Goal: Information Seeking & Learning: Check status

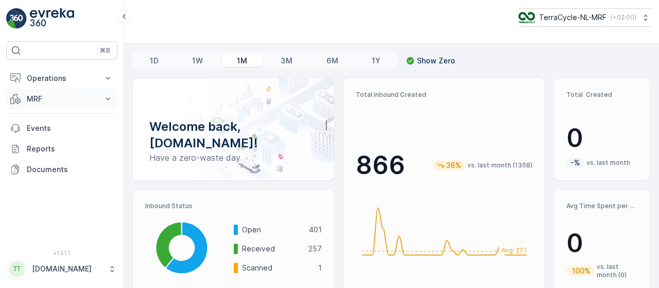
click at [107, 96] on icon at bounding box center [108, 99] width 10 height 10
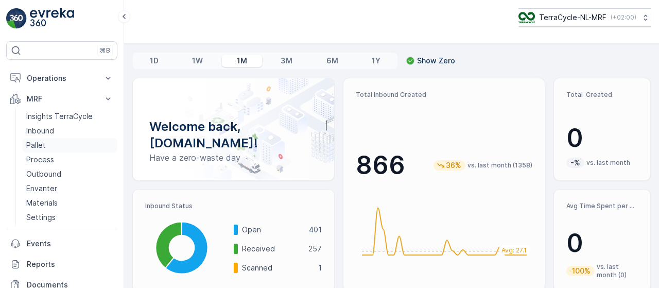
click at [41, 143] on p "Pallet" at bounding box center [36, 145] width 20 height 10
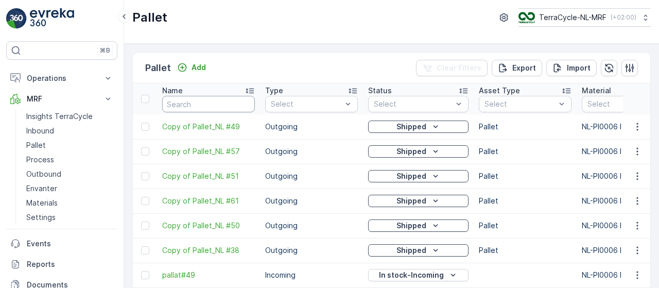
click at [196, 100] on input "text" at bounding box center [208, 104] width 93 height 16
type input "fd739"
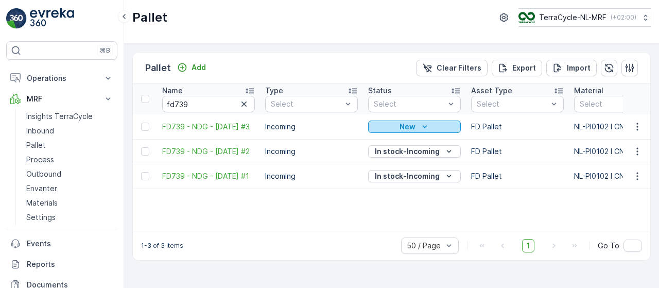
click at [417, 126] on div "New" at bounding box center [415, 127] width 84 height 10
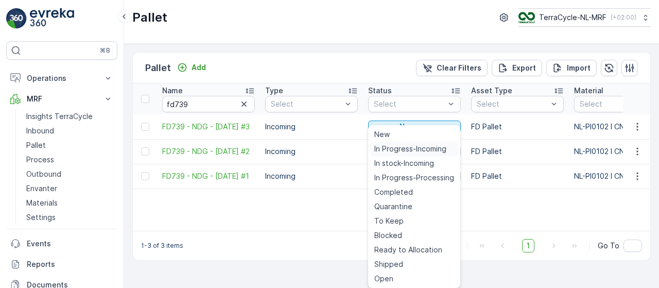
click at [412, 149] on span "In Progress-Incoming" at bounding box center [411, 149] width 72 height 10
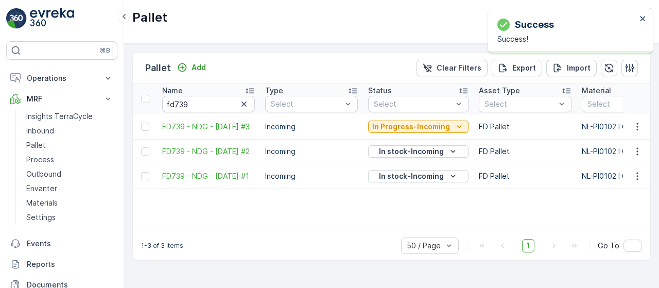
click at [427, 124] on p "In Progress-Incoming" at bounding box center [412, 127] width 78 height 10
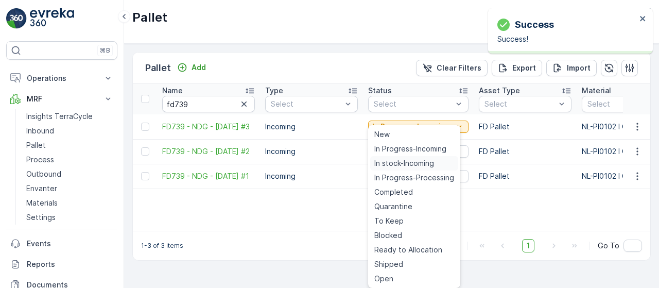
click at [417, 162] on span "In stock-Incoming" at bounding box center [405, 163] width 60 height 10
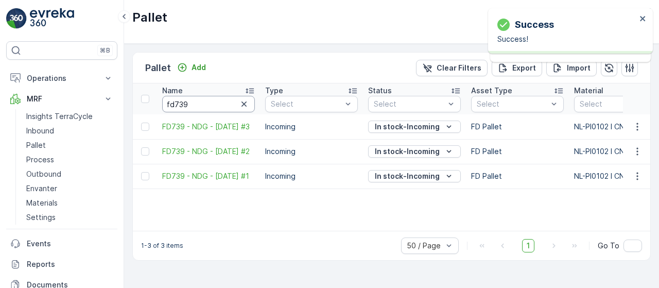
click at [199, 102] on input "fd739" at bounding box center [208, 104] width 93 height 16
type input "fd740"
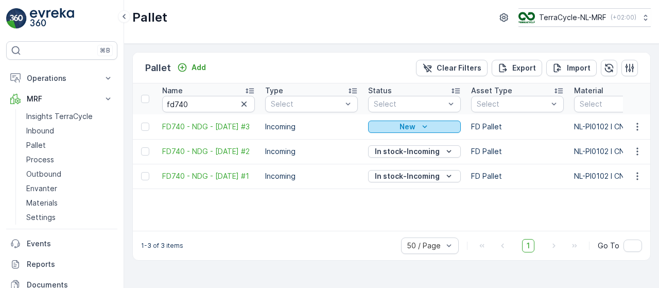
click at [410, 127] on p "New" at bounding box center [408, 127] width 16 height 10
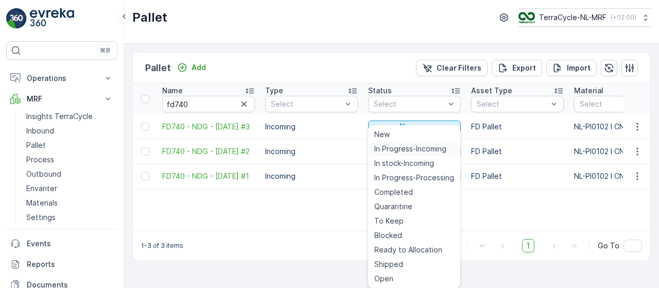
click at [410, 146] on span "In Progress-Incoming" at bounding box center [411, 149] width 72 height 10
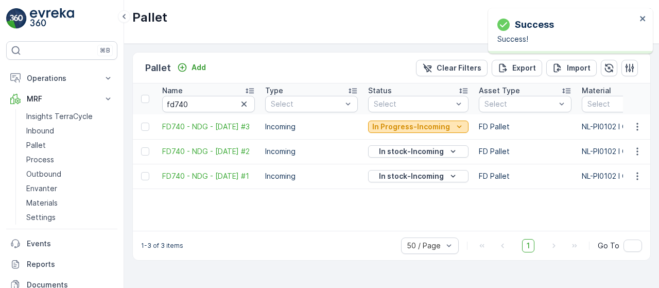
click at [417, 125] on p "In Progress-Incoming" at bounding box center [412, 127] width 78 height 10
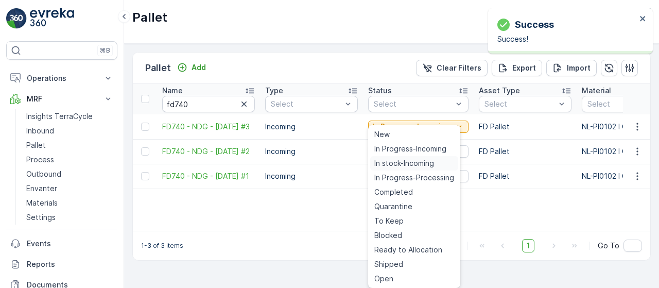
click at [409, 166] on span "In stock-Incoming" at bounding box center [405, 163] width 60 height 10
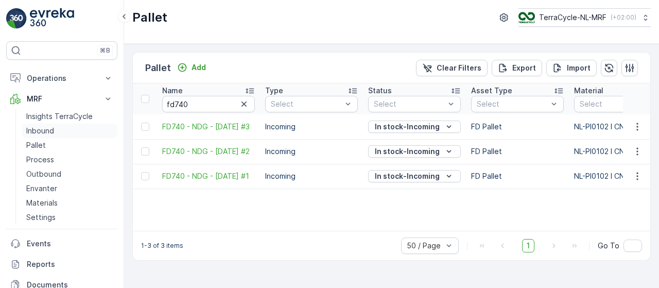
click at [71, 132] on link "Inbound" at bounding box center [69, 131] width 95 height 14
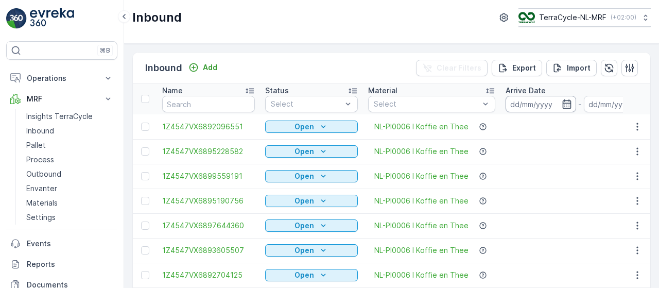
scroll to position [0, 136]
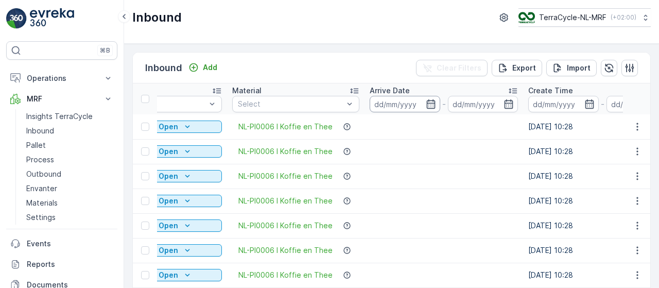
click at [407, 104] on input at bounding box center [405, 104] width 71 height 16
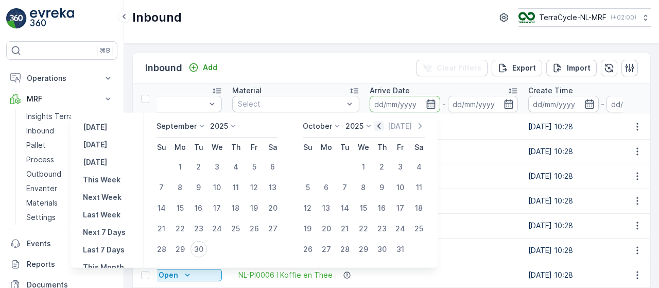
click at [384, 125] on icon "button" at bounding box center [379, 126] width 10 height 10
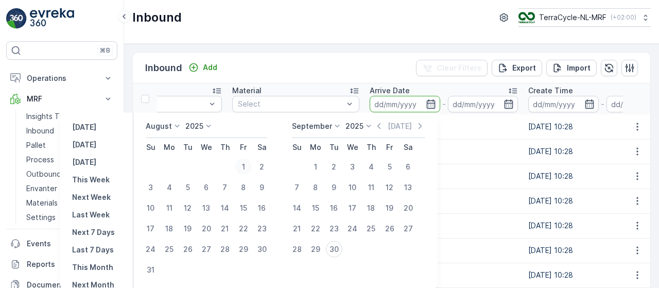
click at [248, 162] on div "1" at bounding box center [243, 167] width 16 height 16
type input "[DATE]"
click at [157, 273] on div "31" at bounding box center [151, 270] width 16 height 16
type input "[DATE]"
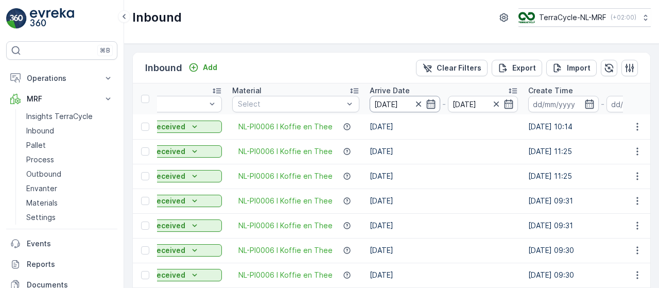
click at [400, 98] on input "[DATE]" at bounding box center [405, 104] width 71 height 16
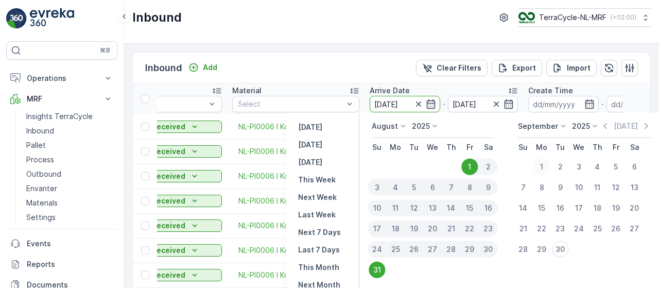
click at [543, 164] on div "1" at bounding box center [542, 167] width 16 height 16
type input "[DATE]"
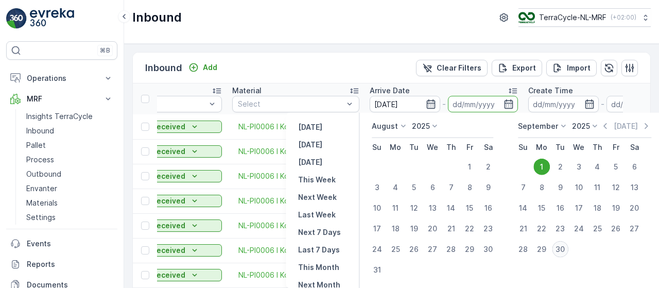
click at [562, 249] on div "30" at bounding box center [560, 249] width 16 height 16
type input "[DATE]"
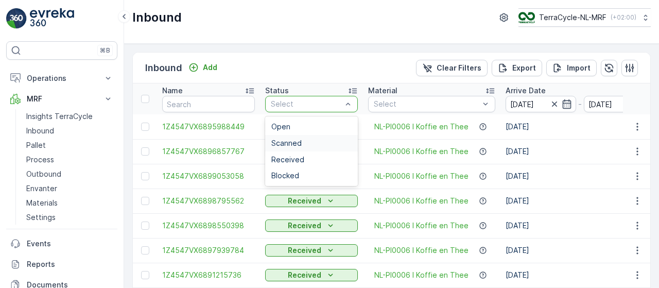
click at [323, 143] on div "Scanned" at bounding box center [312, 143] width 80 height 8
click at [314, 143] on div "Scanned" at bounding box center [312, 143] width 80 height 8
click at [312, 158] on div "Received" at bounding box center [312, 160] width 80 height 8
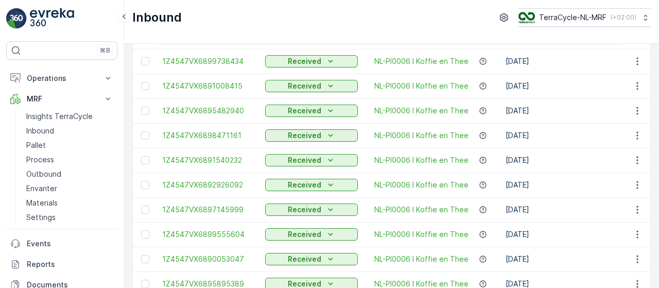
scroll to position [1105, 0]
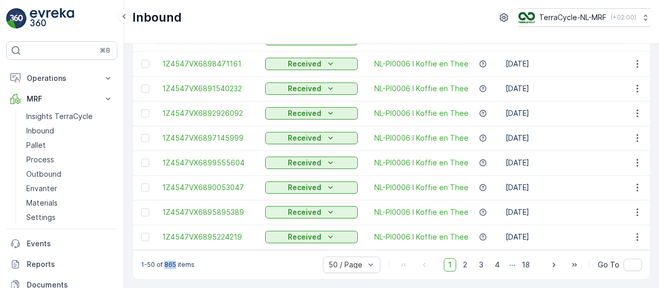
drag, startPoint x: 174, startPoint y: 264, endPoint x: 163, endPoint y: 263, distance: 10.8
click at [163, 263] on p "1-50 of 865 items" at bounding box center [168, 265] width 54 height 8
click at [232, 264] on div "1-50 of 865 items 50 / Page 1 2 3 4 ... 18 Go To" at bounding box center [392, 264] width 518 height 29
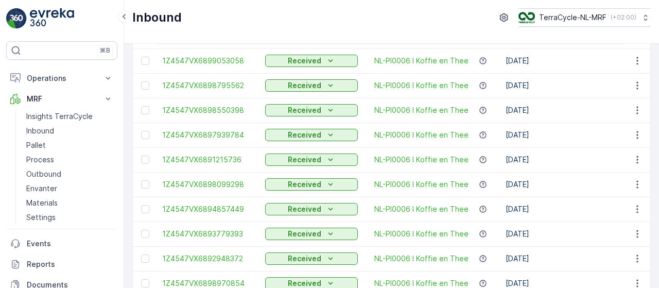
scroll to position [0, 0]
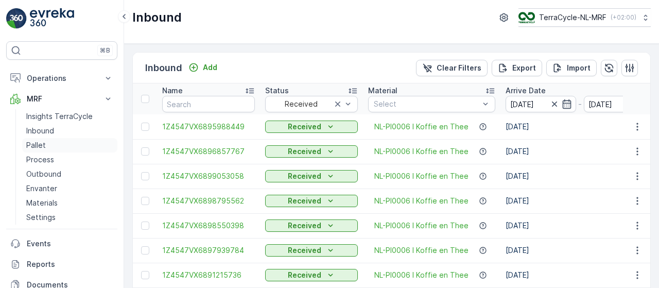
click at [64, 144] on link "Pallet" at bounding box center [69, 145] width 95 height 14
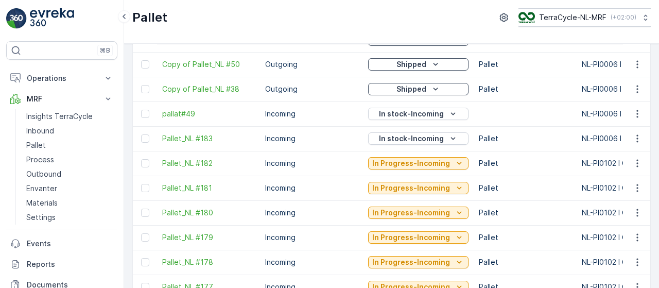
scroll to position [145, 0]
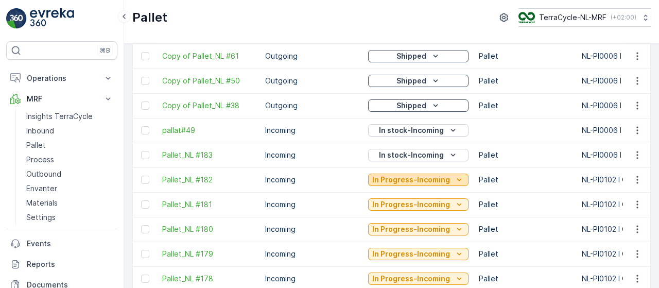
click at [436, 177] on p "In Progress-Incoming" at bounding box center [412, 180] width 78 height 10
click at [323, 178] on p "Incoming" at bounding box center [311, 180] width 93 height 10
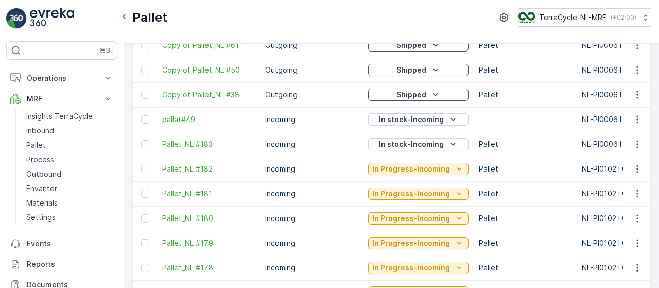
scroll to position [0, 11]
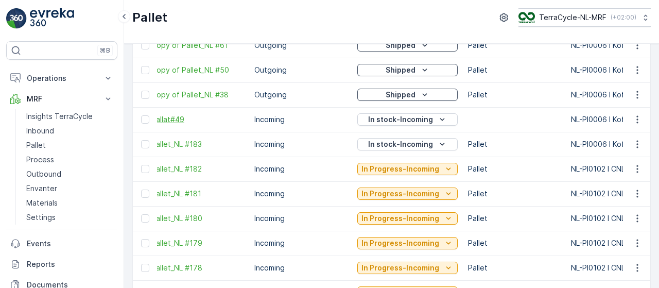
click at [187, 117] on span "pallat#49" at bounding box center [197, 119] width 93 height 10
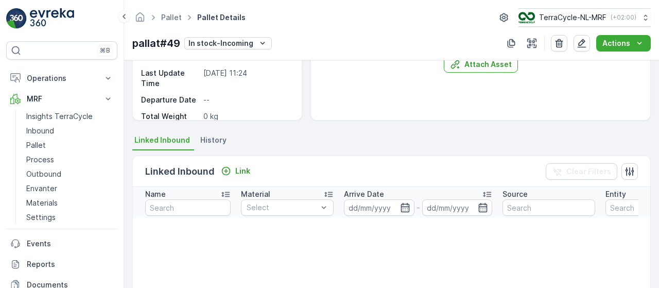
scroll to position [139, 0]
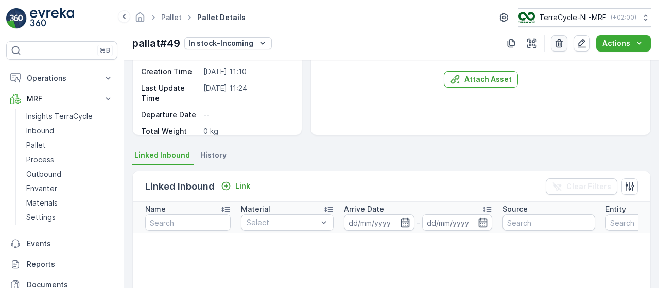
click at [561, 43] on icon "button" at bounding box center [559, 43] width 10 height 10
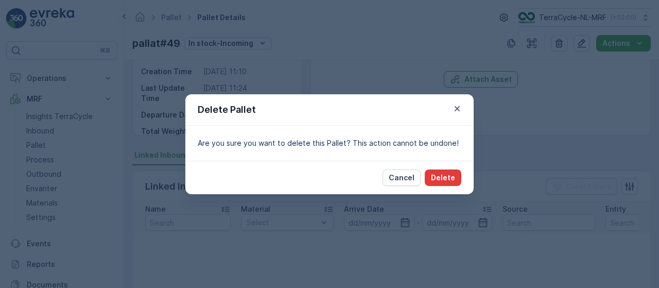
click at [445, 178] on p "Delete" at bounding box center [443, 178] width 24 height 10
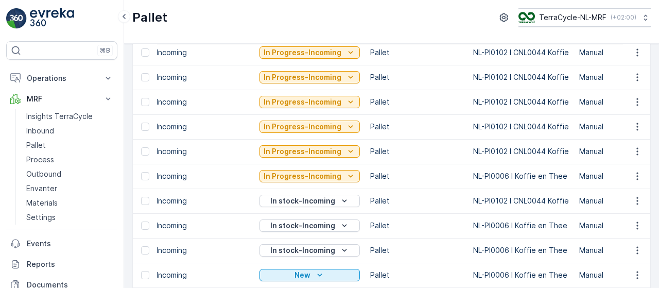
scroll to position [0, 109]
click at [345, 150] on icon "In Progress-Incoming" at bounding box center [350, 151] width 10 height 10
click at [424, 154] on p "Pallet" at bounding box center [416, 151] width 93 height 10
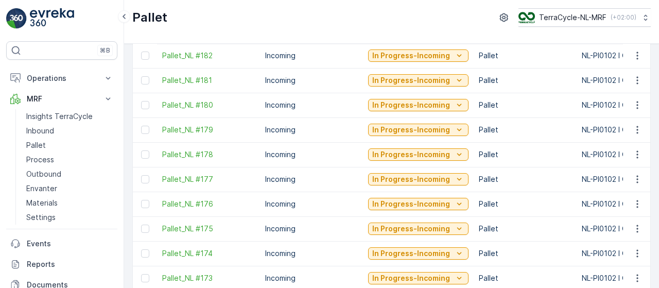
scroll to position [245, 0]
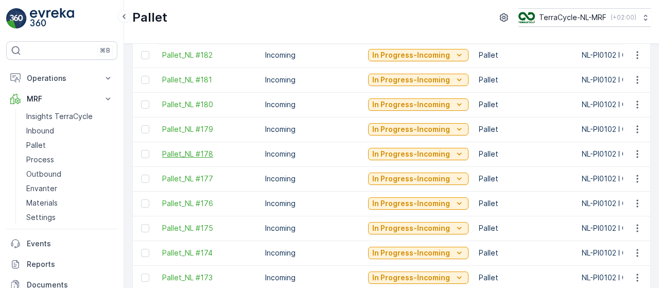
click at [201, 153] on span "Pallet_NL #178" at bounding box center [208, 154] width 93 height 10
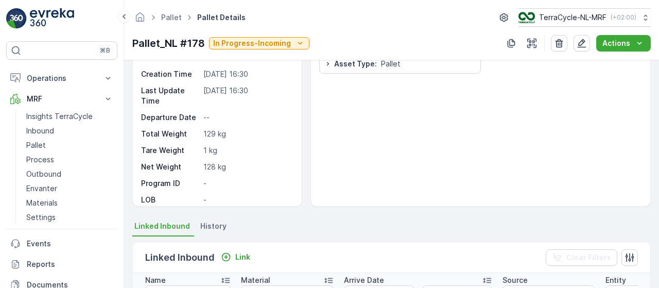
scroll to position [81, 0]
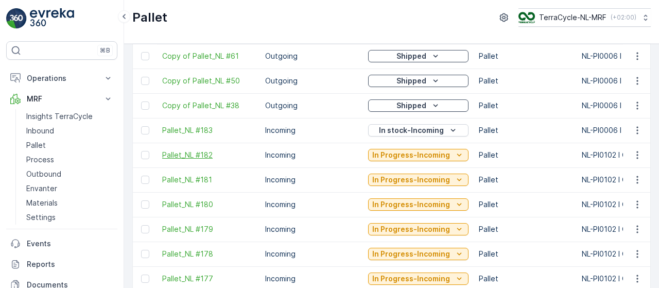
click at [181, 156] on span "Pallet_NL #182" at bounding box center [208, 155] width 93 height 10
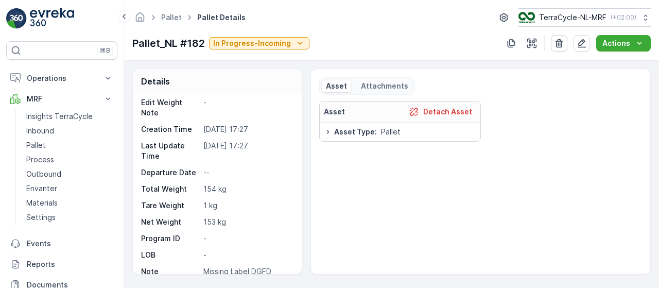
scroll to position [81, 0]
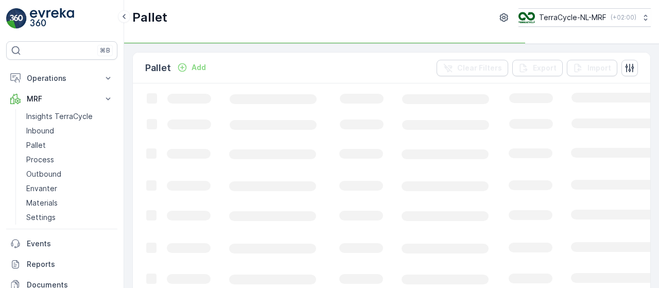
click at [189, 77] on div "Pallet Add Clear Filters Export Import" at bounding box center [392, 68] width 518 height 31
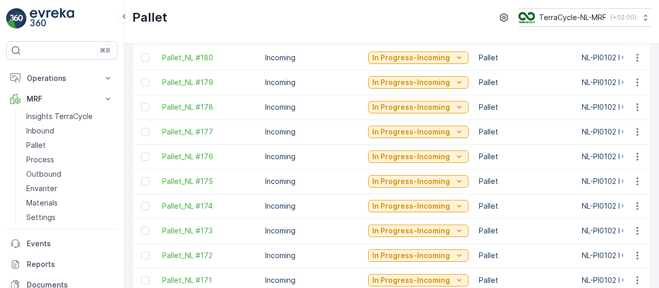
scroll to position [298, 0]
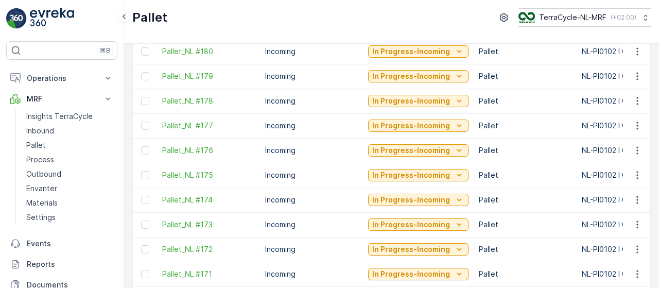
click at [194, 225] on span "Pallet_NL #173" at bounding box center [208, 224] width 93 height 10
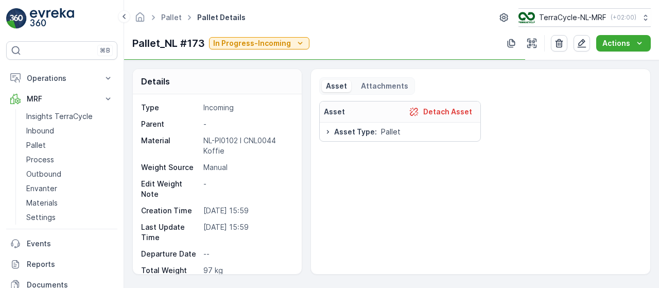
scroll to position [81, 0]
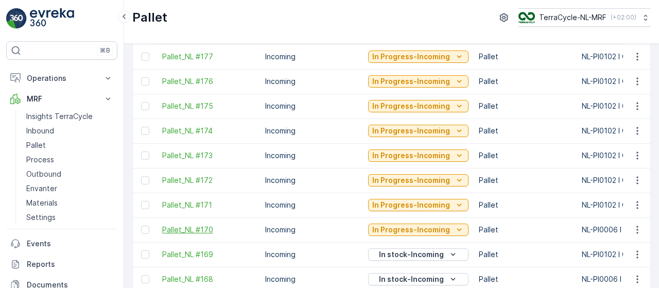
scroll to position [369, 0]
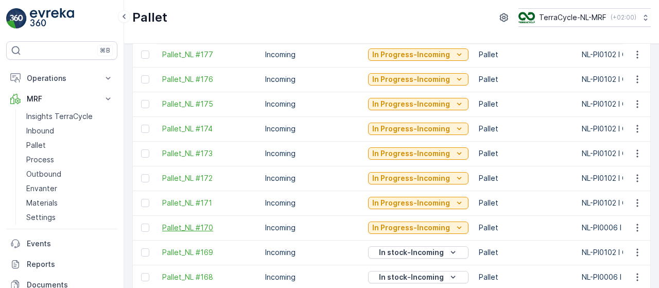
click at [201, 224] on span "Pallet_NL #170" at bounding box center [208, 228] width 93 height 10
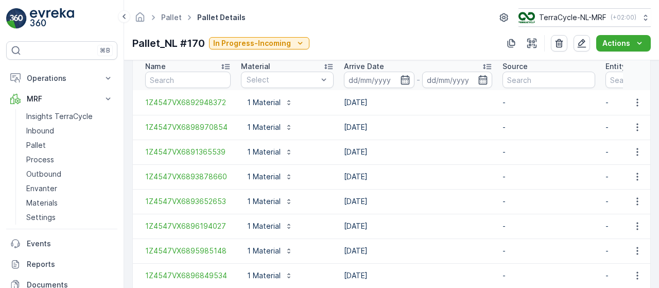
scroll to position [282, 0]
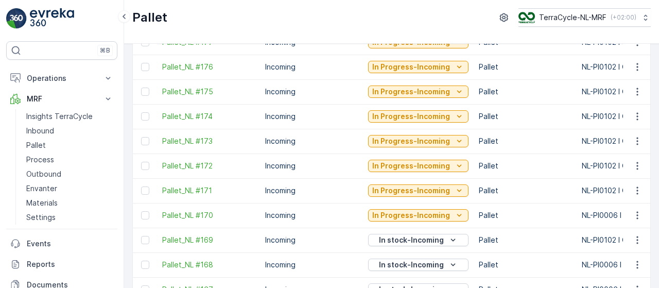
scroll to position [381, 0]
click at [199, 190] on span "Pallet_NL #171" at bounding box center [208, 191] width 93 height 10
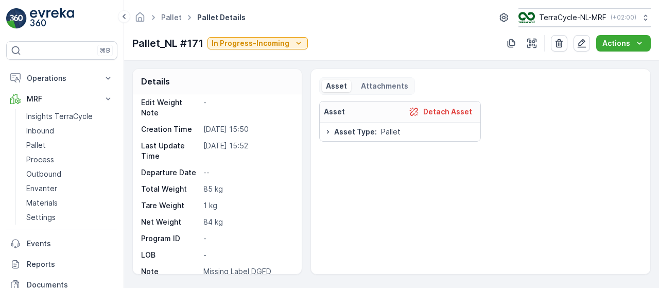
scroll to position [81, 0]
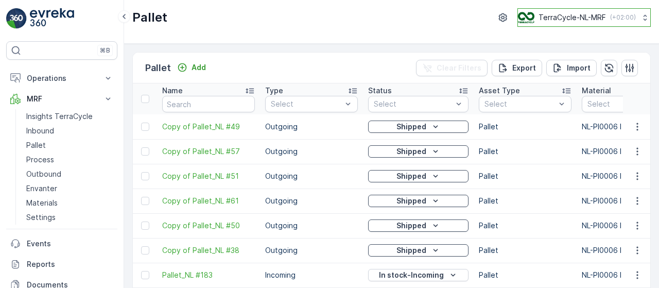
click at [630, 16] on p "( +02:00 )" at bounding box center [624, 17] width 26 height 8
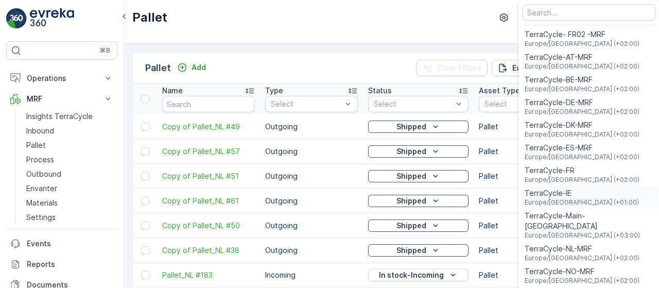
click at [591, 196] on div "TerraCycle-IE [GEOGRAPHIC_DATA]/[GEOGRAPHIC_DATA] (+01:00)" at bounding box center [589, 197] width 137 height 23
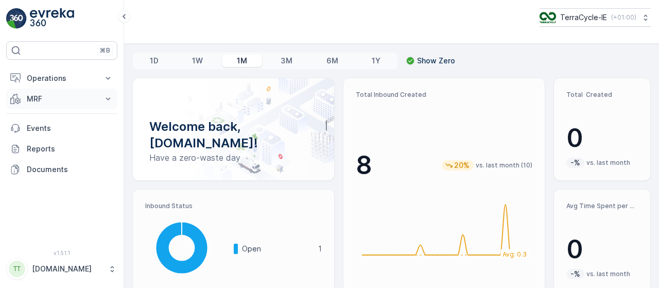
click at [109, 98] on icon at bounding box center [108, 99] width 10 height 10
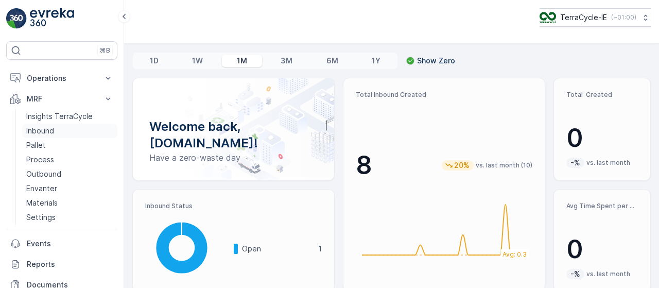
click at [74, 129] on link "Inbound" at bounding box center [69, 131] width 95 height 14
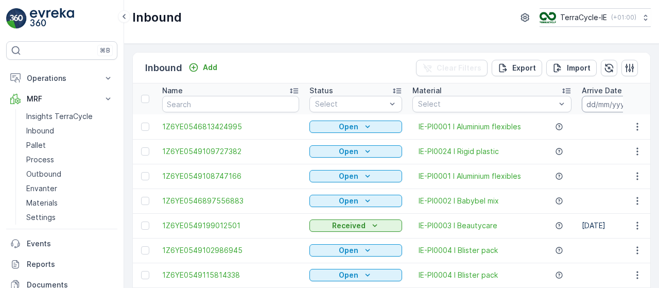
click at [582, 105] on input at bounding box center [617, 104] width 71 height 16
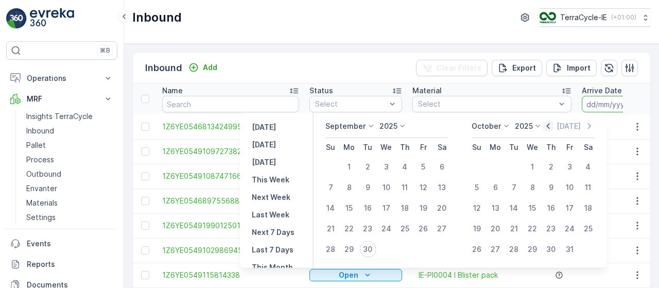
click at [552, 126] on icon "button" at bounding box center [549, 126] width 10 height 10
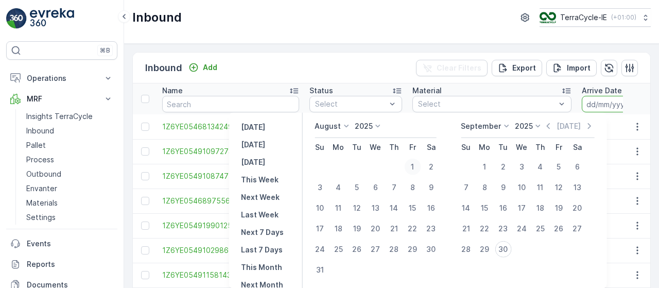
click at [420, 164] on div "1" at bounding box center [412, 167] width 16 height 16
type input "[DATE]"
click at [325, 272] on div "31" at bounding box center [320, 270] width 16 height 16
type input "[DATE]"
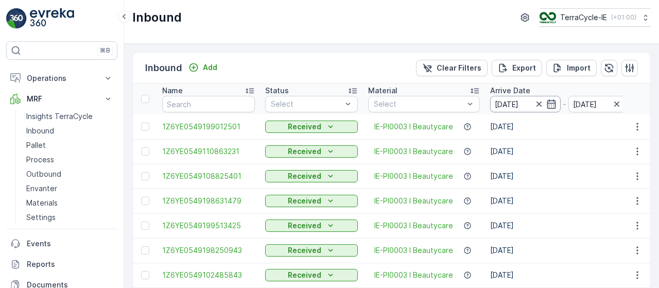
click at [516, 99] on input "[DATE]" at bounding box center [526, 104] width 71 height 16
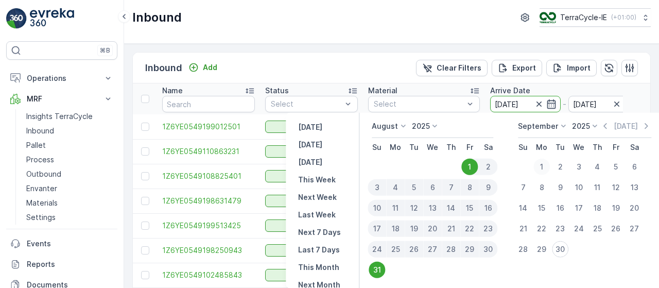
click at [543, 161] on div "1" at bounding box center [542, 167] width 16 height 16
type input "[DATE]"
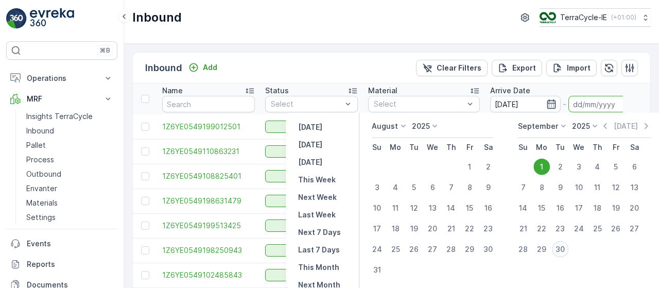
click at [565, 253] on div "30" at bounding box center [560, 249] width 16 height 16
type input "[DATE]"
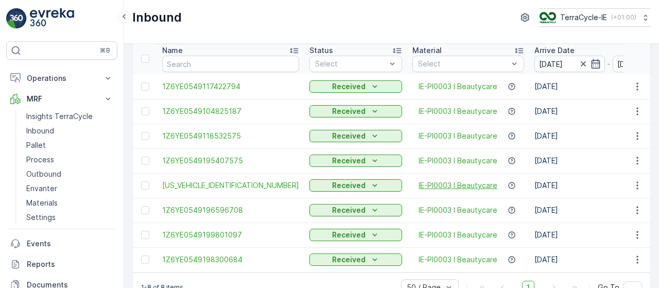
scroll to position [41, 0]
